Goal: Information Seeking & Learning: Learn about a topic

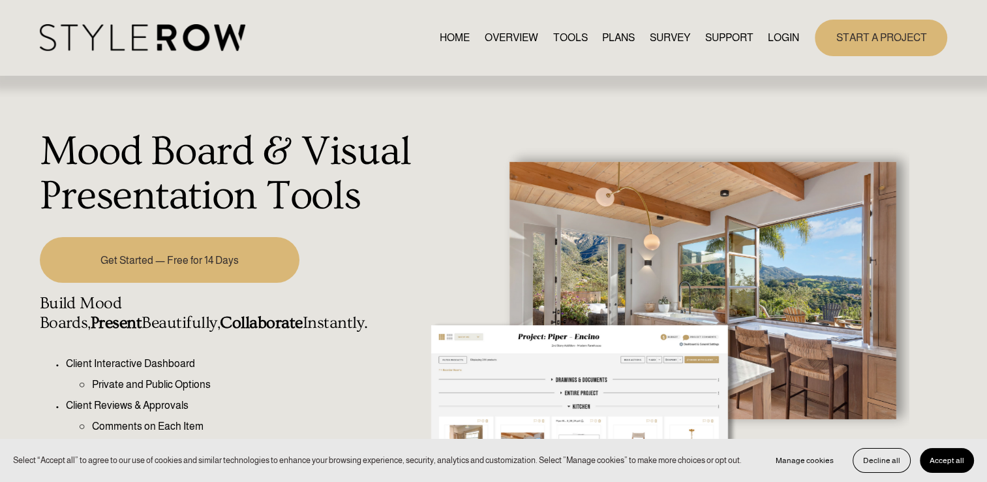
click at [619, 44] on link "PLANS" at bounding box center [618, 38] width 33 height 18
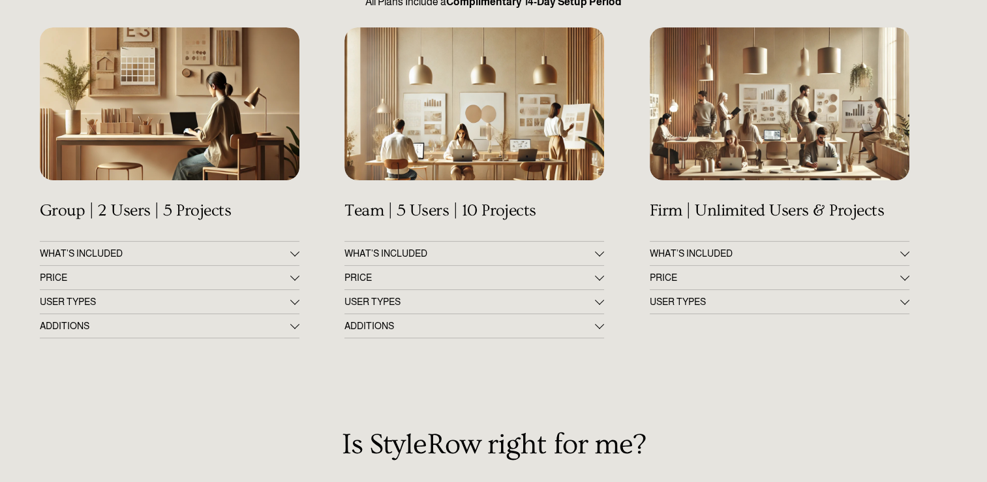
scroll to position [211, 0]
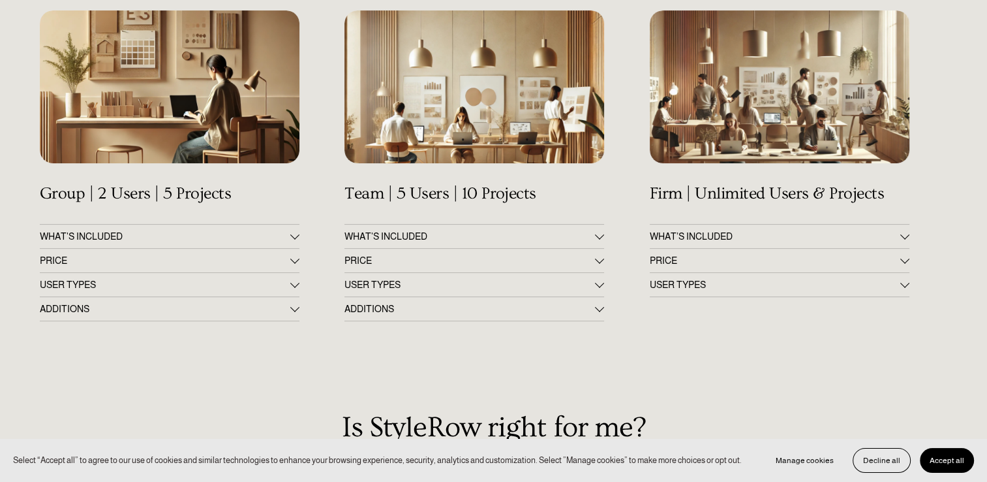
click at [291, 241] on div at bounding box center [294, 236] width 9 height 9
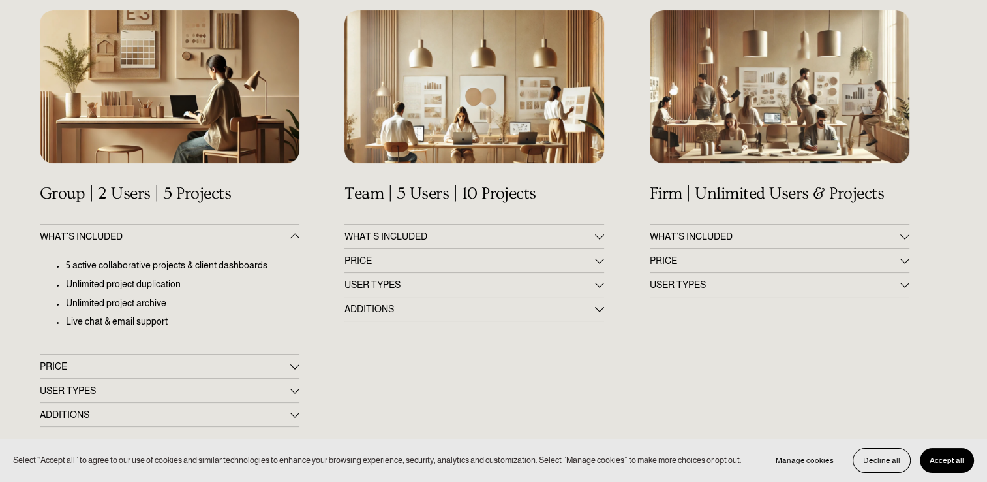
click at [606, 237] on div "Get Up & Running in 60 Minutes All Plans Include a Complimentary 14-Day Setup P…" at bounding box center [493, 432] width 987 height 1004
click at [598, 239] on div at bounding box center [599, 234] width 9 height 9
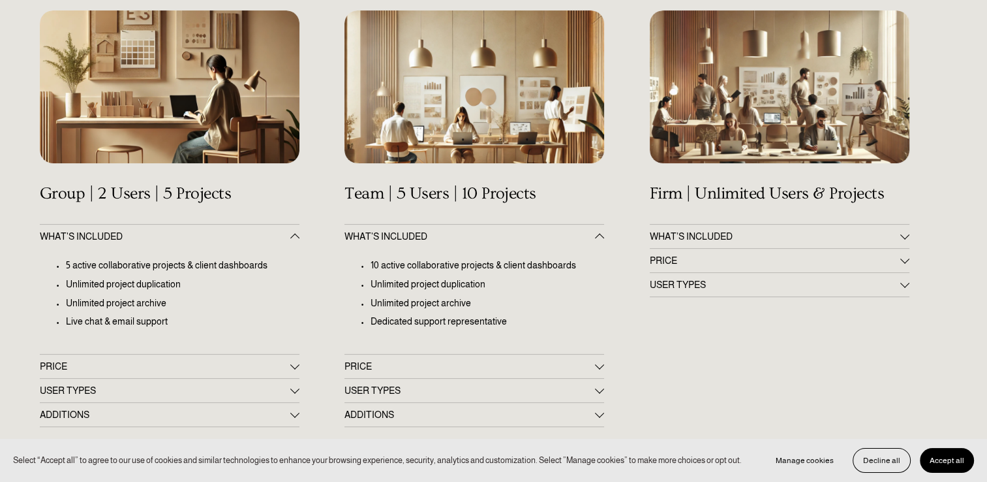
click at [598, 239] on div at bounding box center [599, 238] width 9 height 9
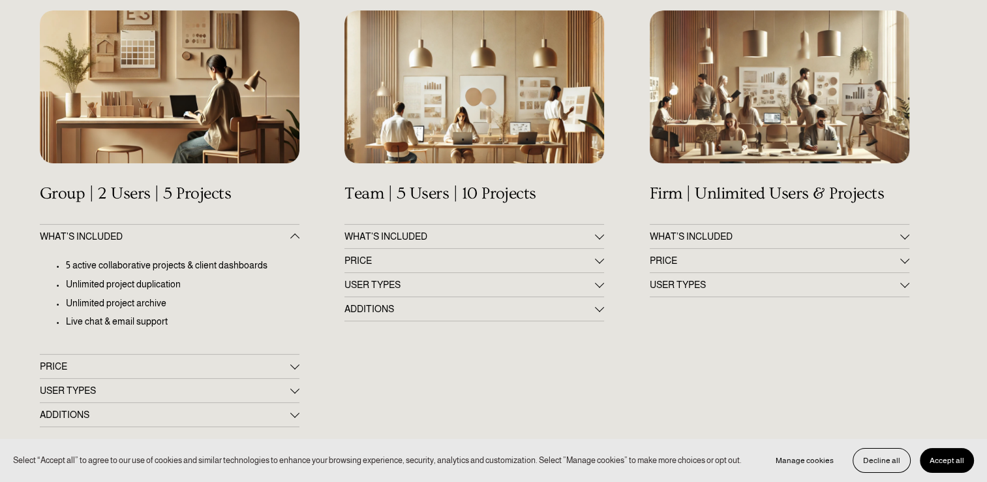
click at [293, 234] on div at bounding box center [294, 236] width 9 height 9
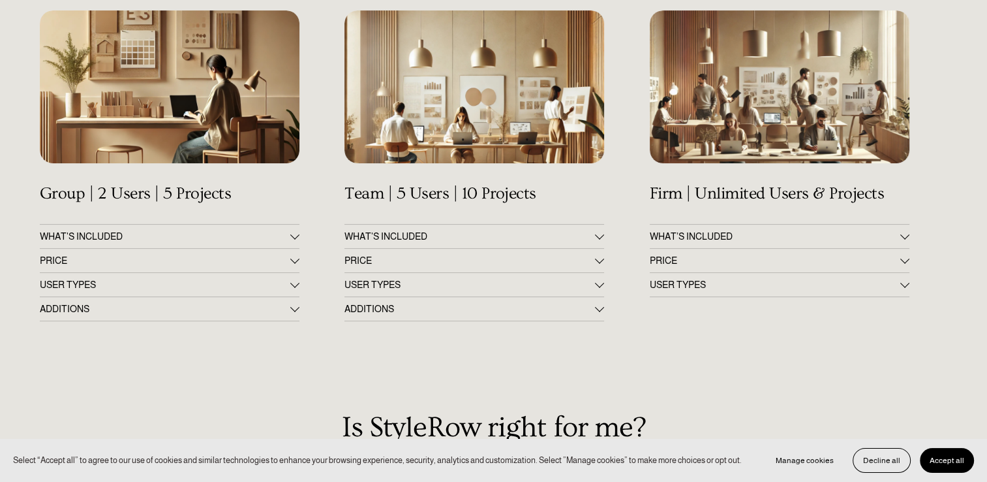
click at [291, 270] on button "PRICE" at bounding box center [170, 260] width 260 height 23
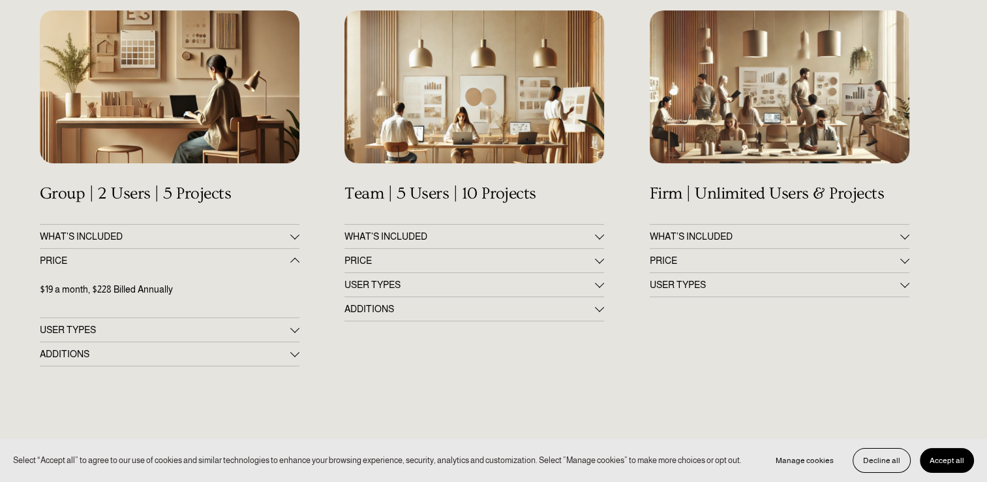
click at [291, 265] on div at bounding box center [294, 260] width 9 height 9
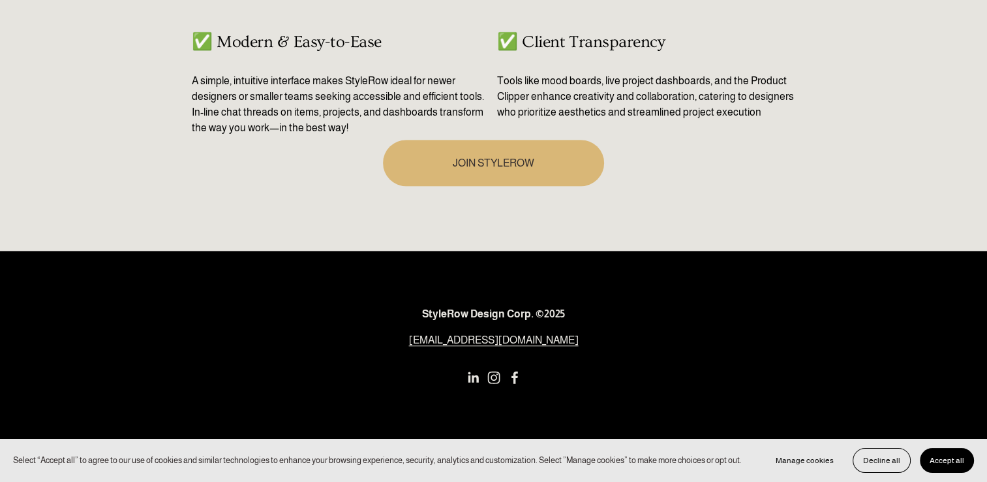
scroll to position [0, 0]
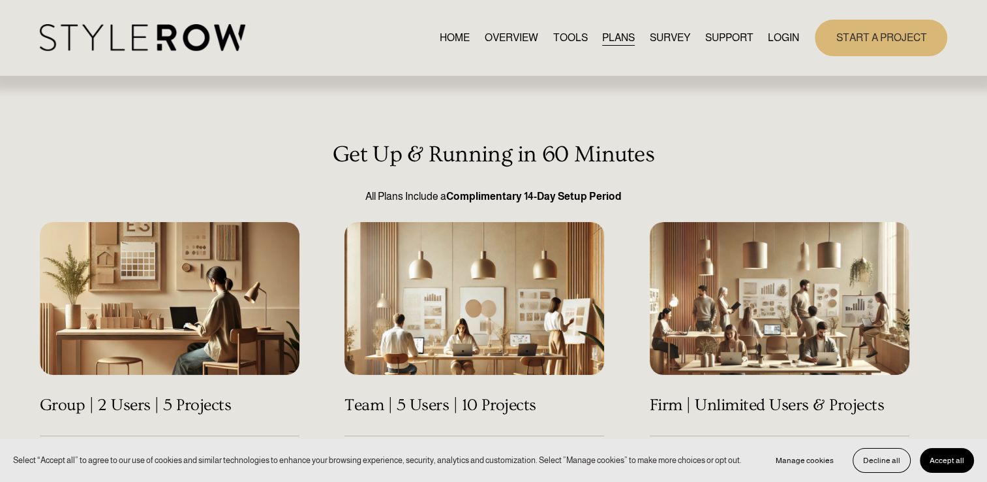
click at [559, 40] on link "TOOLS" at bounding box center [570, 38] width 35 height 18
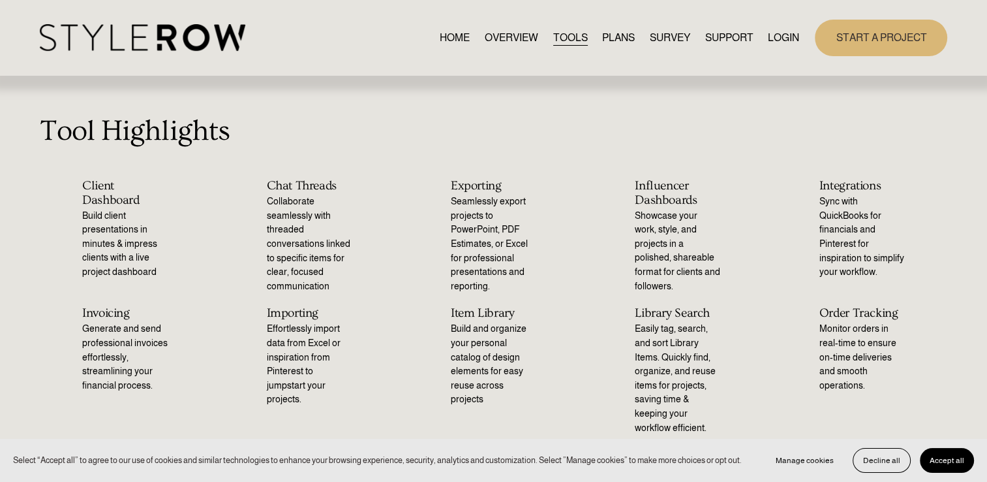
click at [517, 39] on link "OVERVIEW" at bounding box center [512, 38] width 54 height 18
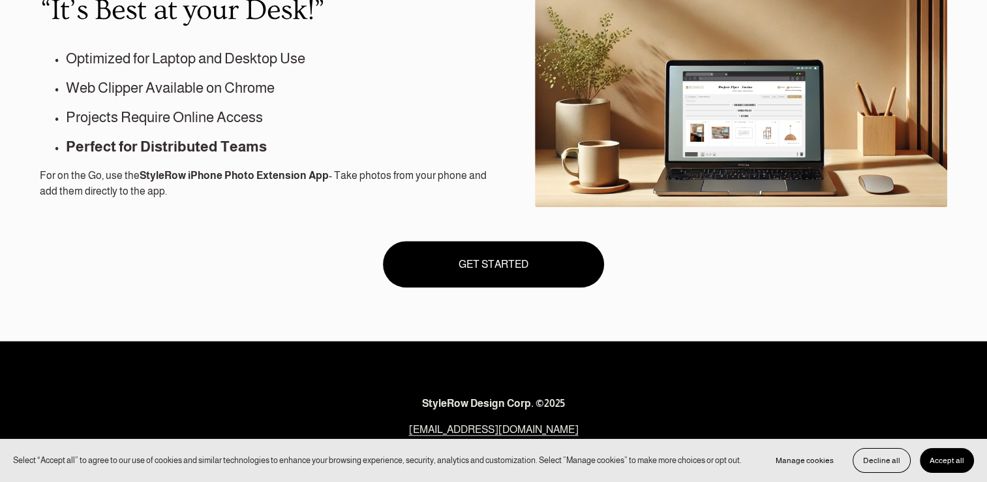
scroll to position [1146, 0]
